Goal: Transaction & Acquisition: Purchase product/service

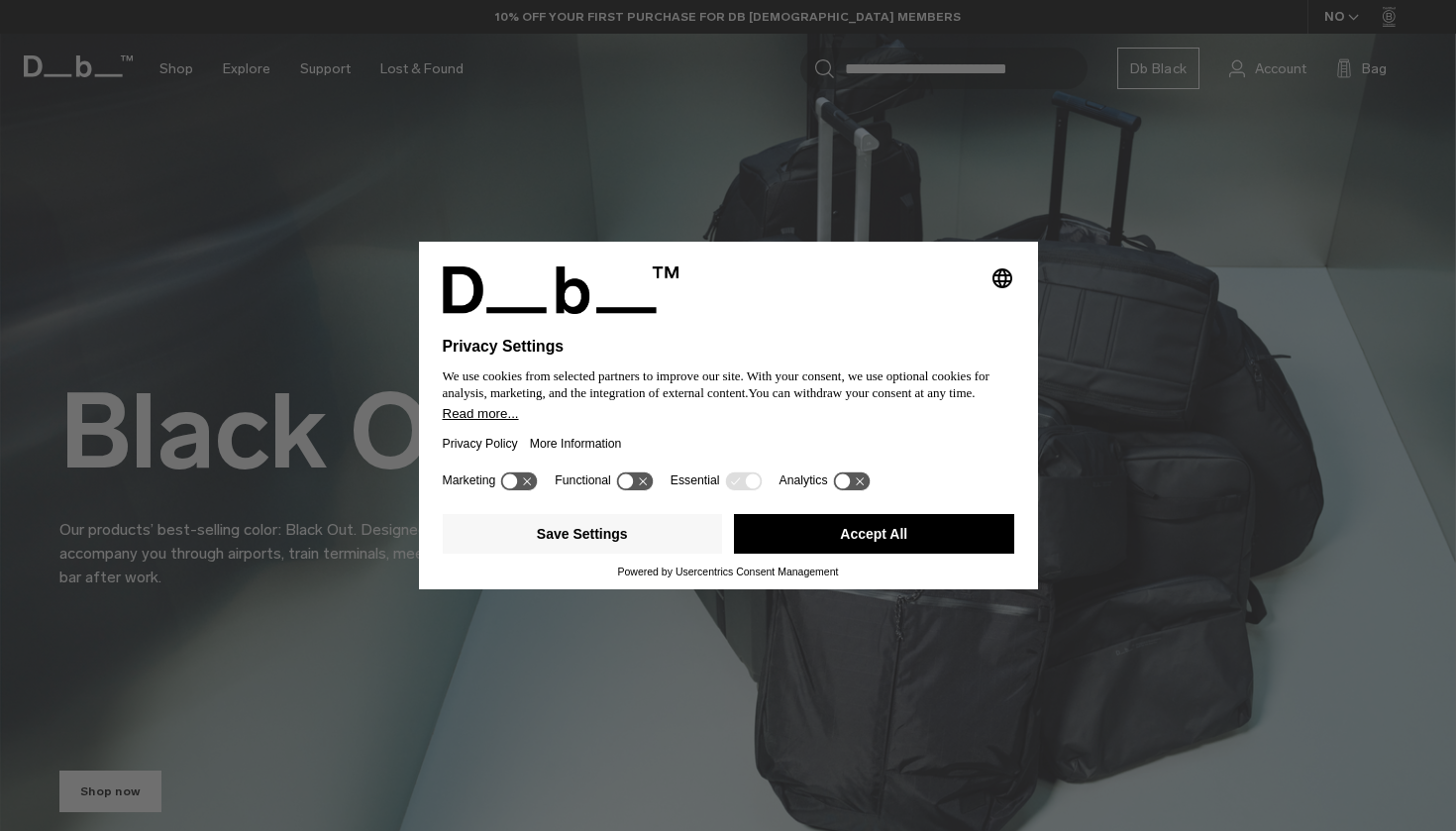
click at [853, 539] on button "Accept All" at bounding box center [874, 534] width 281 height 40
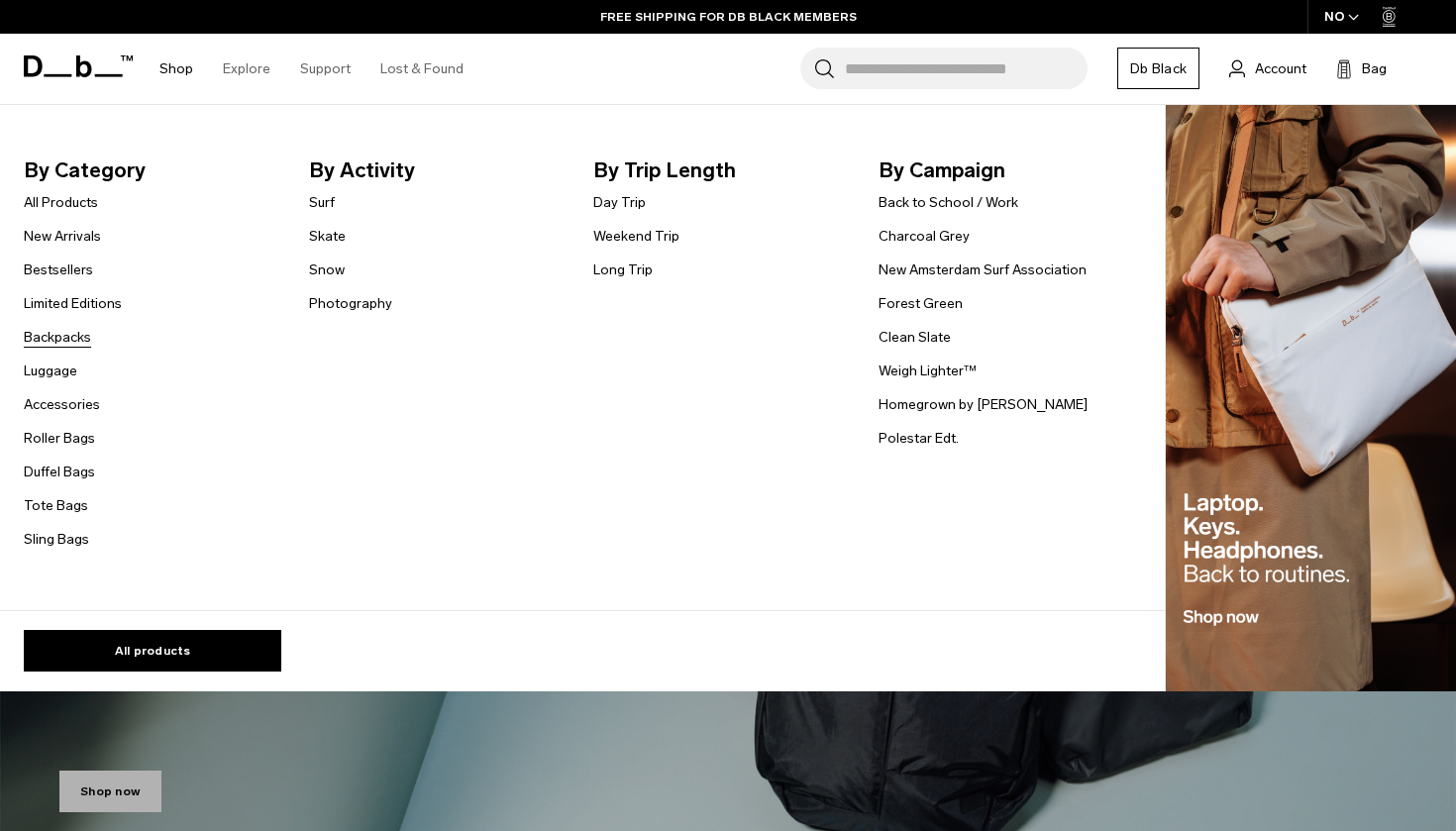
click at [61, 341] on link "Backpacks" at bounding box center [57, 337] width 67 height 21
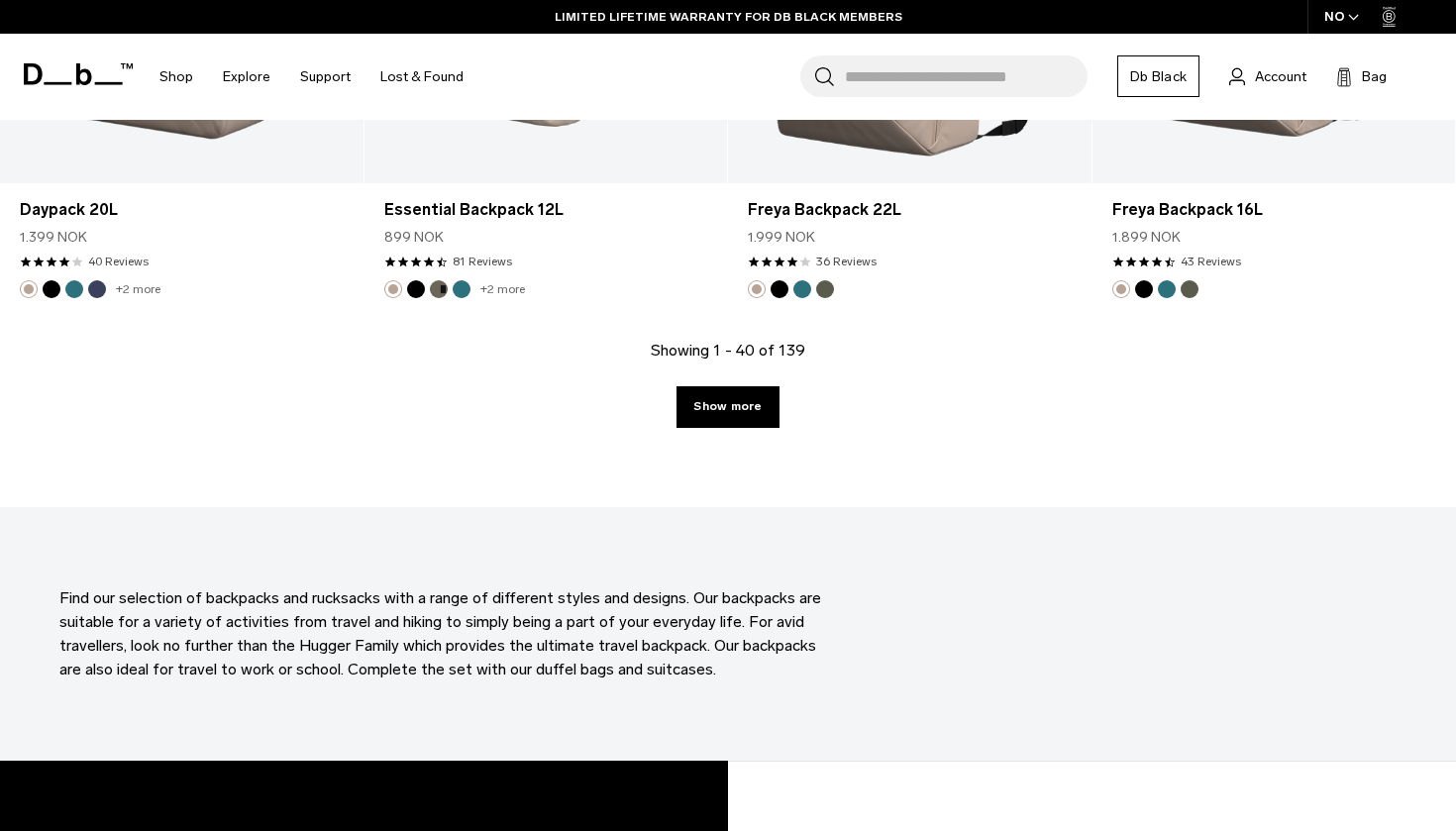
scroll to position [5747, 0]
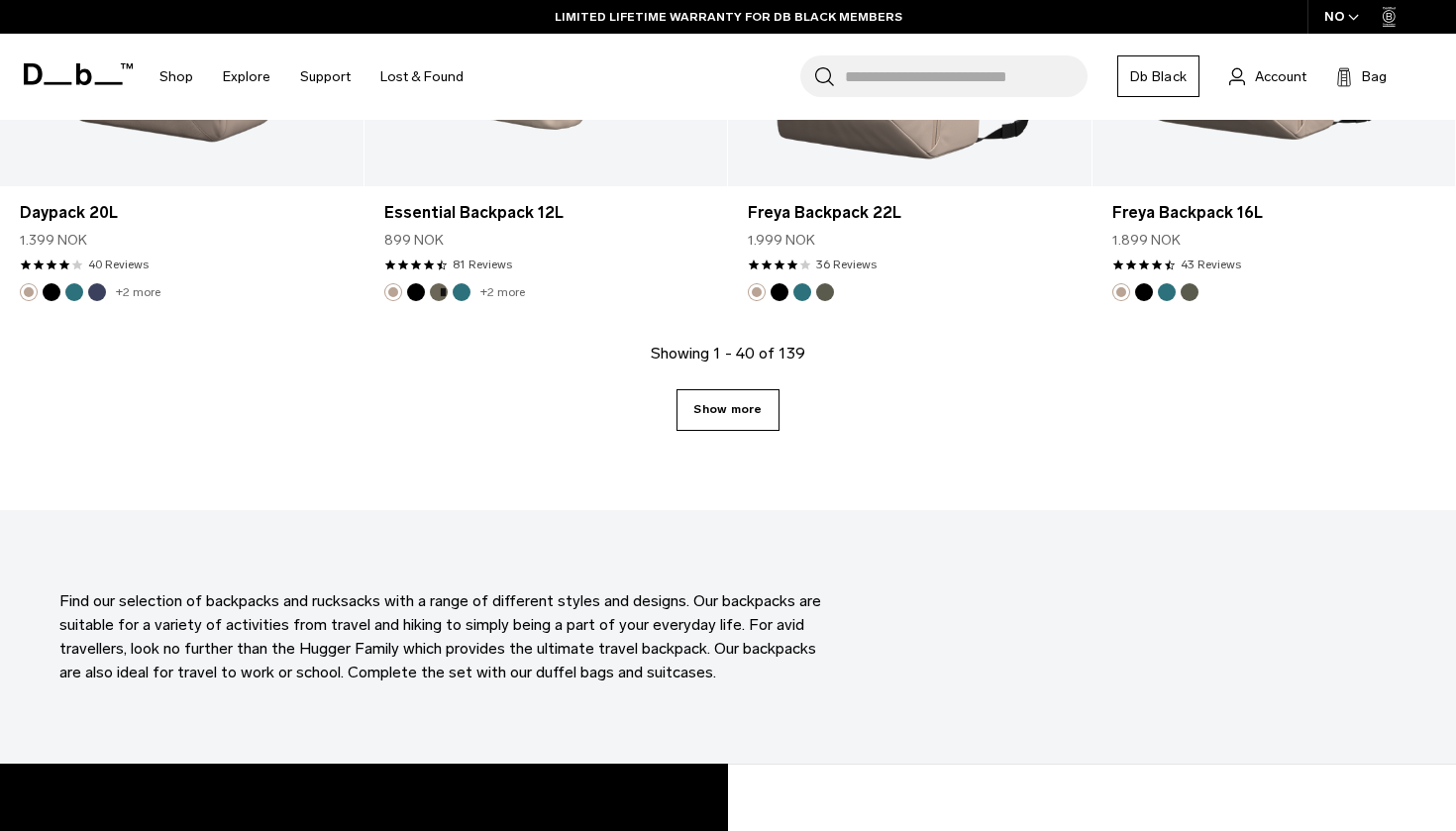
click at [723, 413] on link "Show more" at bounding box center [727, 411] width 102 height 42
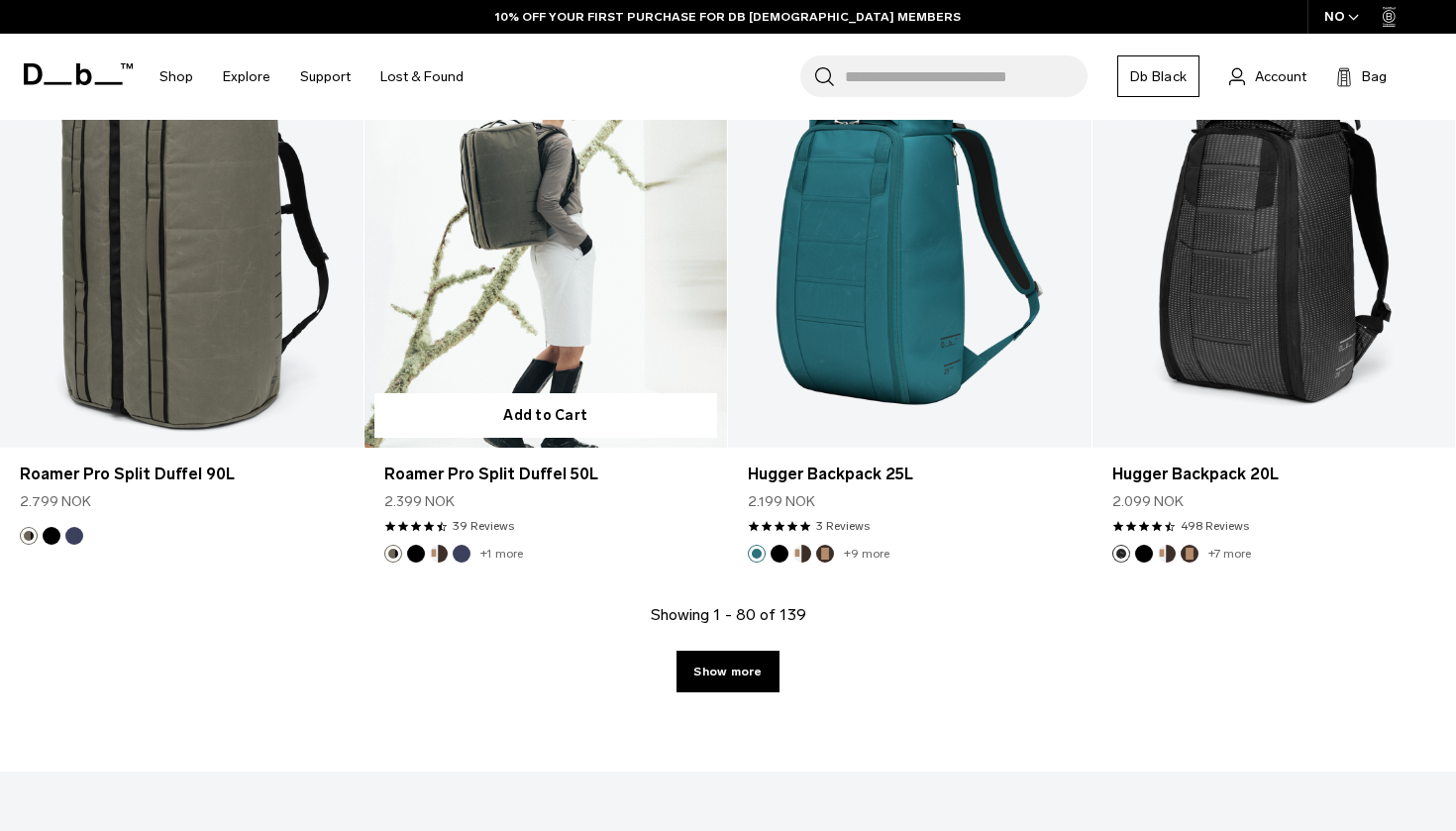
scroll to position [11082, 0]
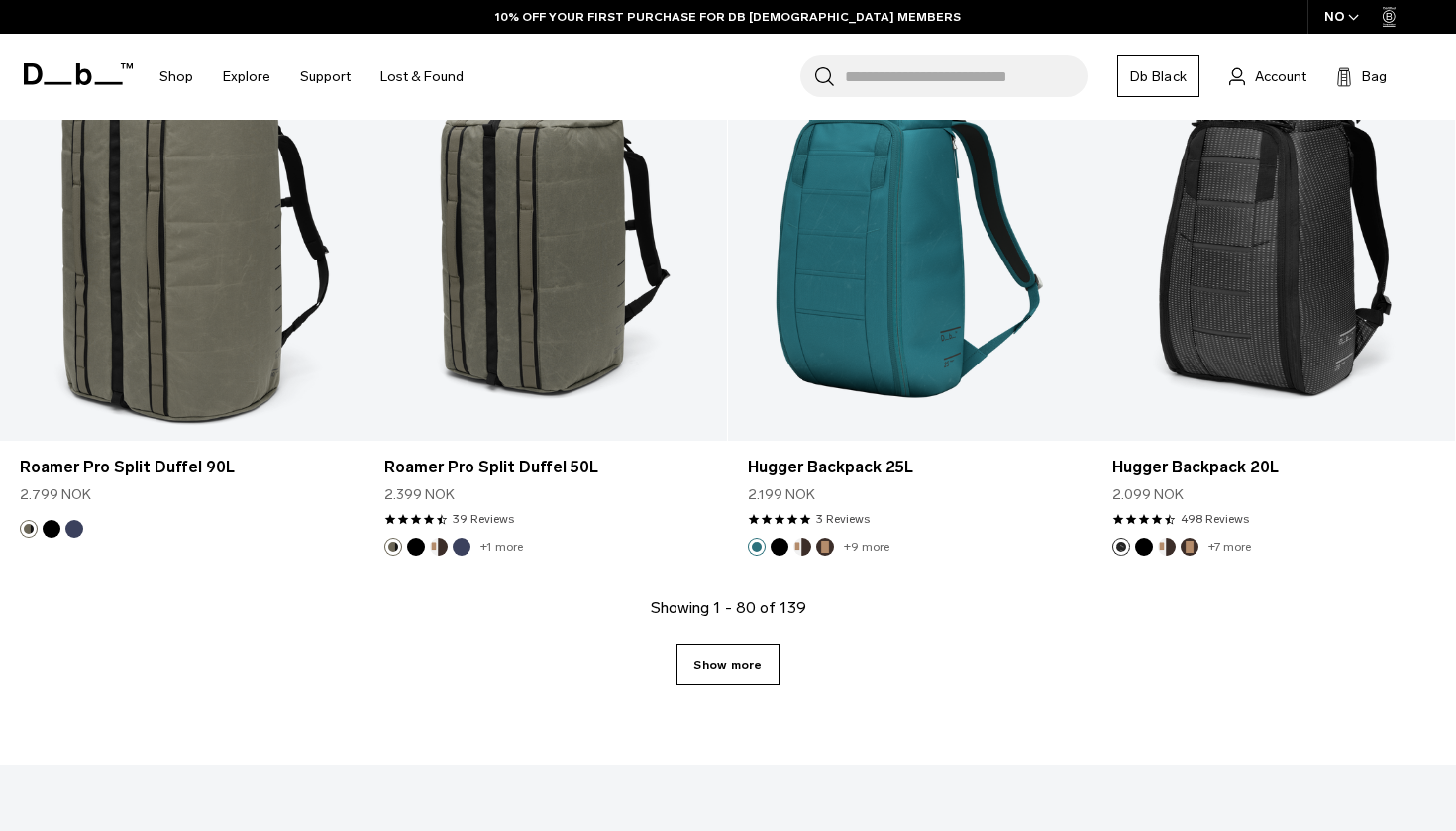
click at [753, 671] on link "Show more" at bounding box center [727, 665] width 102 height 42
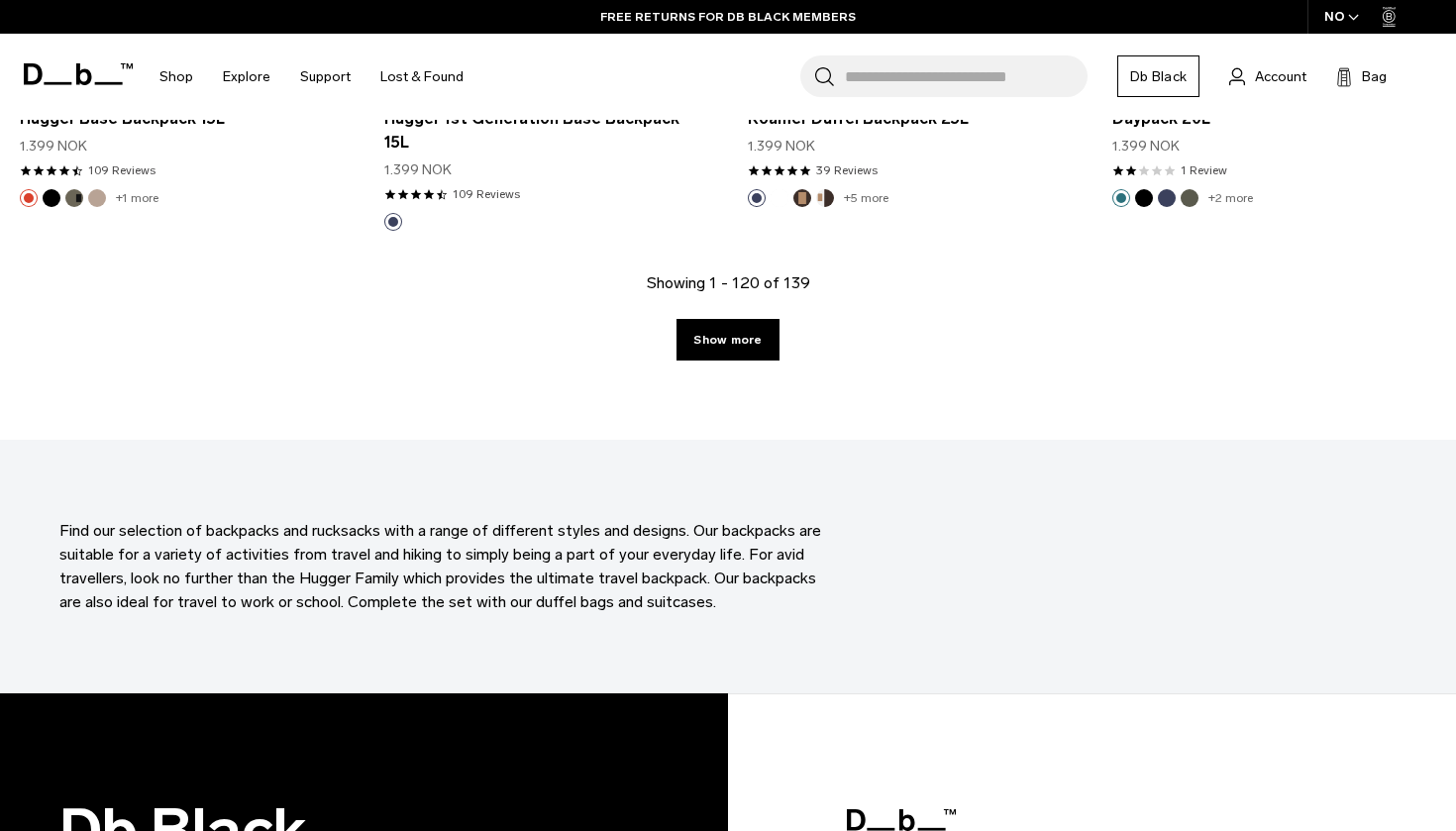
scroll to position [17032, 0]
